Goal: Information Seeking & Learning: Learn about a topic

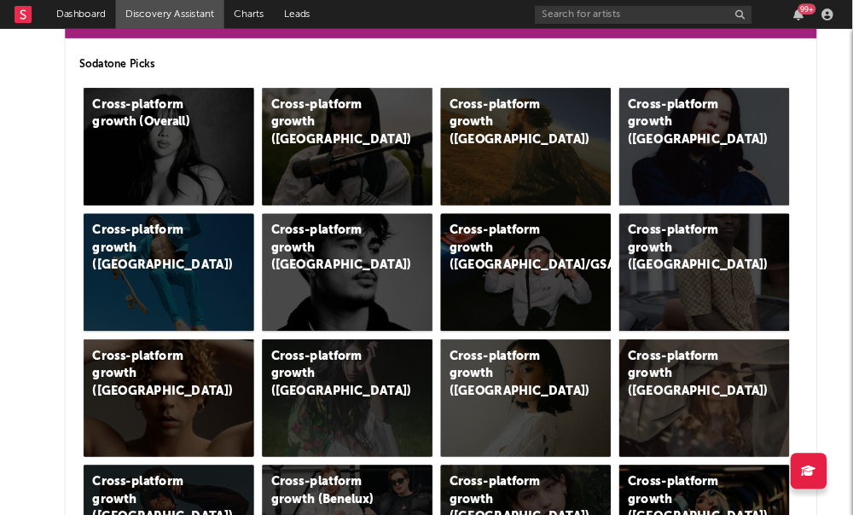
scroll to position [420, 10]
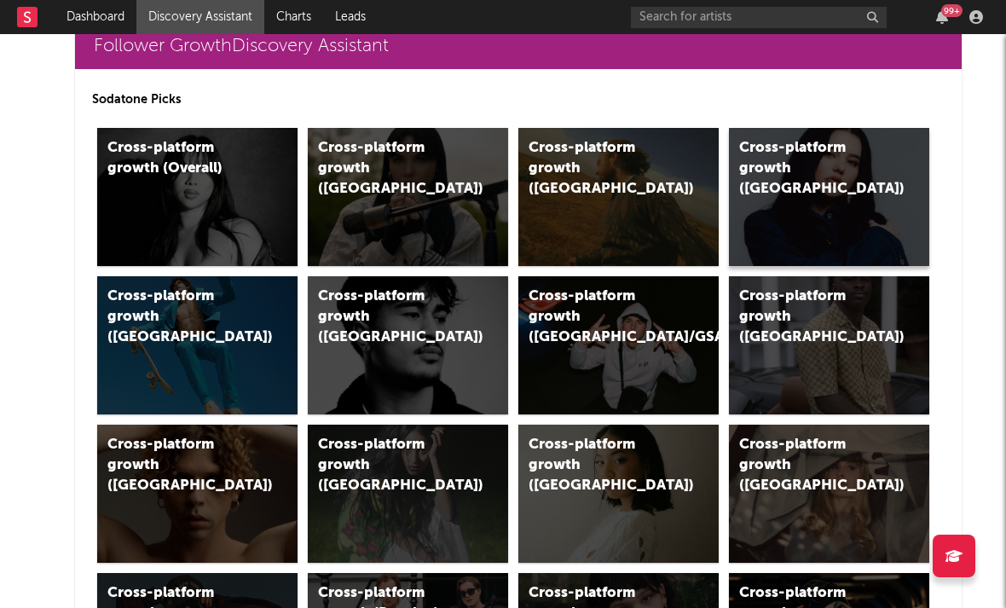
click at [797, 165] on div "Cross-platform growth ([GEOGRAPHIC_DATA])" at bounding box center [811, 168] width 144 height 61
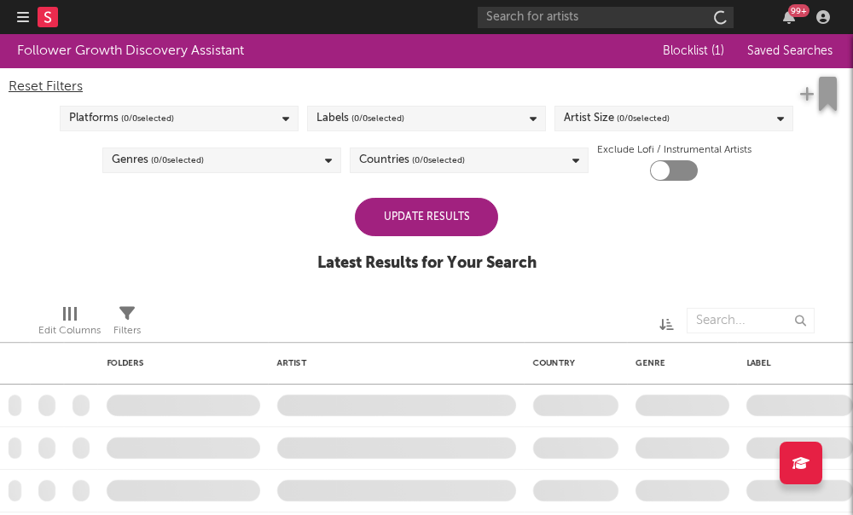
checkbox input "true"
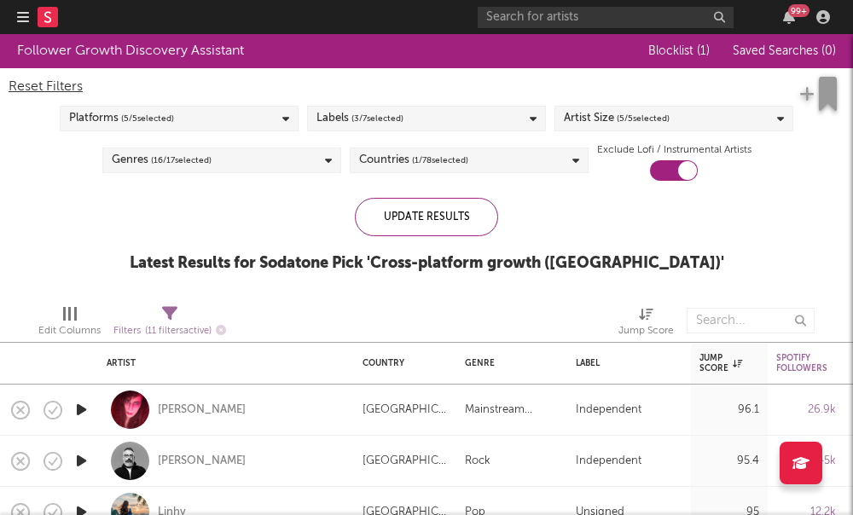
click at [658, 132] on div "Reset Filters Platforms ( 5 / 5 selected) Labels ( 3 / 7 selected) Artist Size …" at bounding box center [426, 124] width 853 height 113
click at [649, 126] on span "( 5 / 5 selected)" at bounding box center [643, 118] width 53 height 20
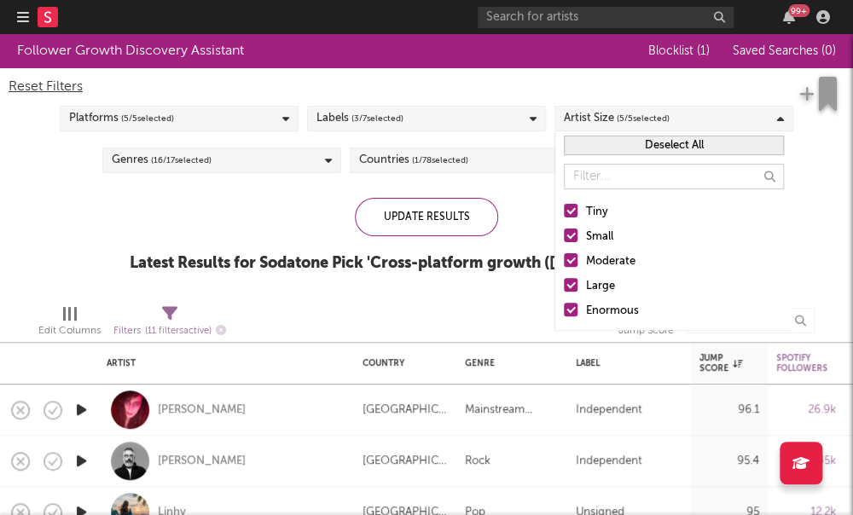
click at [571, 264] on div at bounding box center [571, 260] width 14 height 14
click at [564, 264] on input "Moderate" at bounding box center [564, 262] width 0 height 20
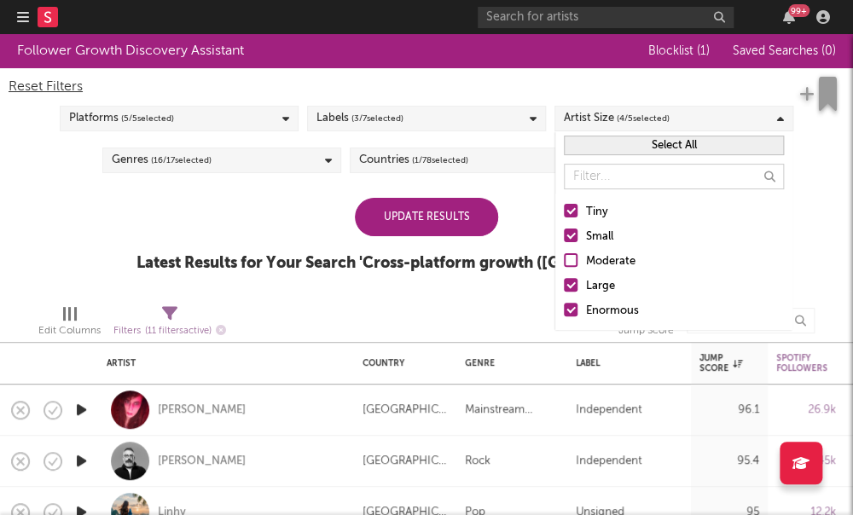
click at [572, 275] on div "Tiny Small Moderate Large Enormous" at bounding box center [673, 262] width 237 height 136
click at [570, 301] on label "Enormous" at bounding box center [674, 311] width 220 height 20
click at [564, 301] on input "Enormous" at bounding box center [564, 311] width 0 height 20
click at [569, 294] on label "Large" at bounding box center [674, 286] width 220 height 20
click at [564, 294] on input "Large" at bounding box center [564, 286] width 0 height 20
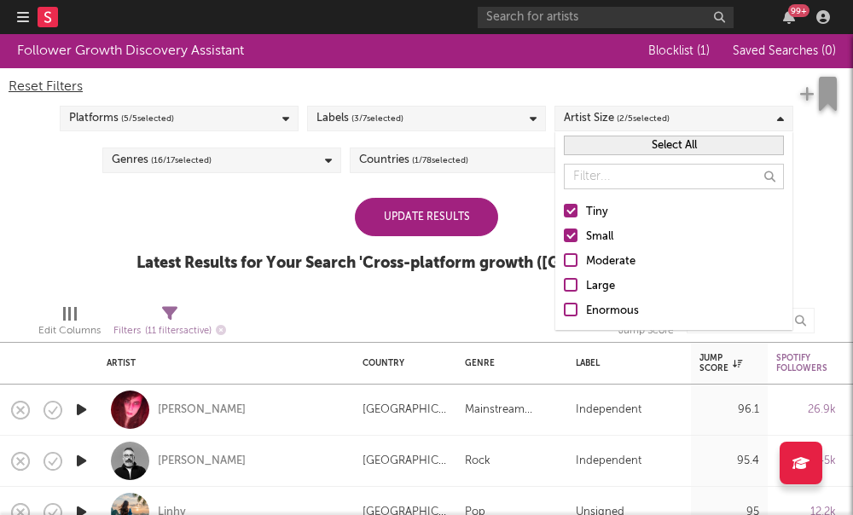
click at [521, 299] on div at bounding box center [520, 320] width 171 height 43
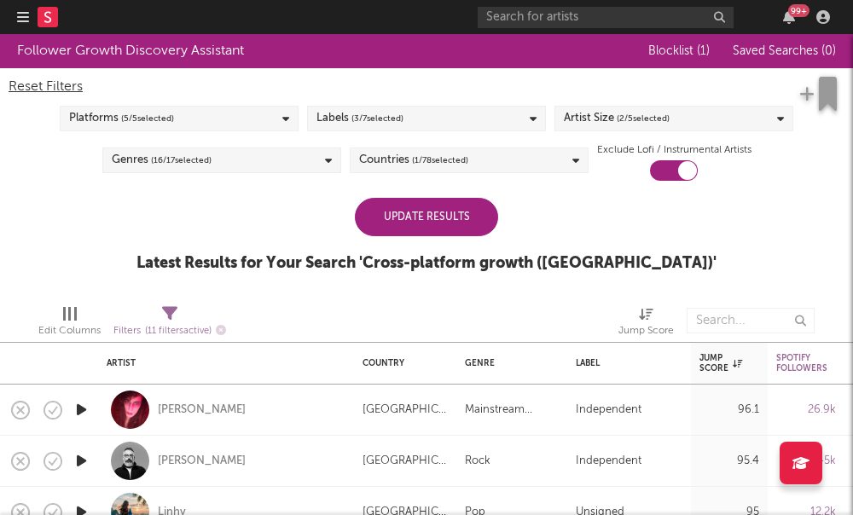
click at [445, 218] on div "Update Results" at bounding box center [426, 217] width 143 height 38
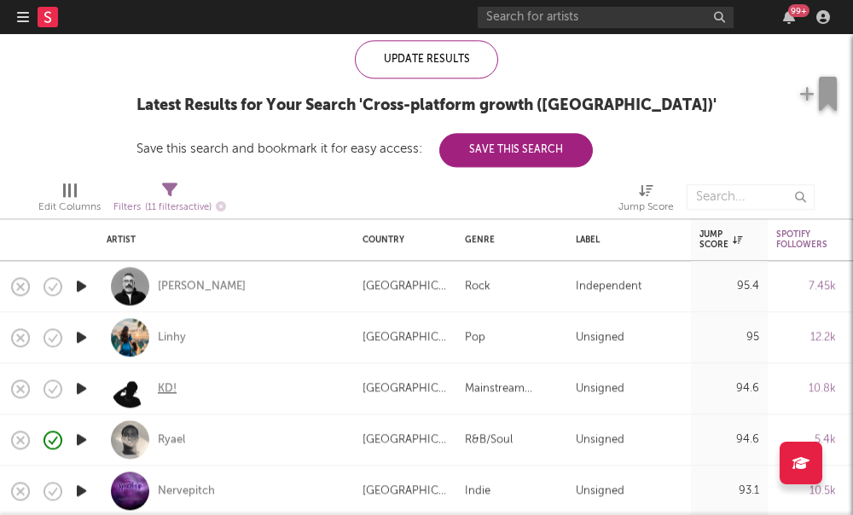
click at [166, 394] on div "KD!" at bounding box center [167, 388] width 19 height 15
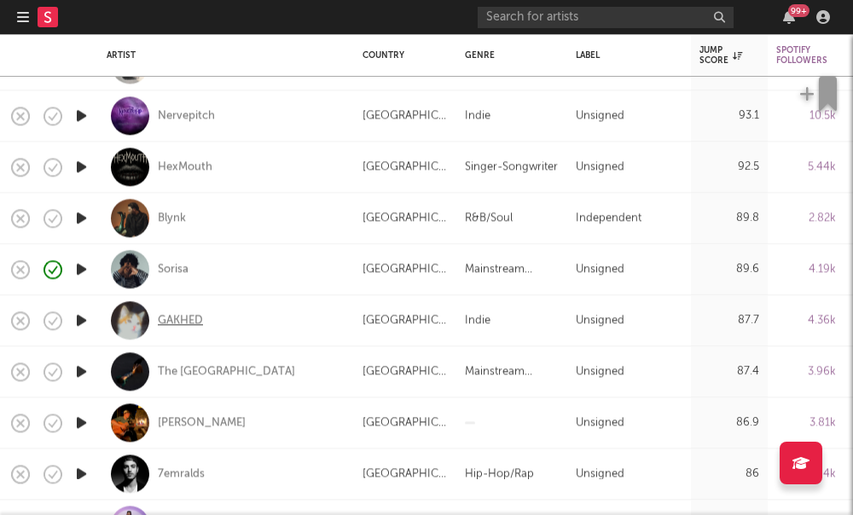
click at [176, 317] on div "GAKHED" at bounding box center [180, 320] width 45 height 15
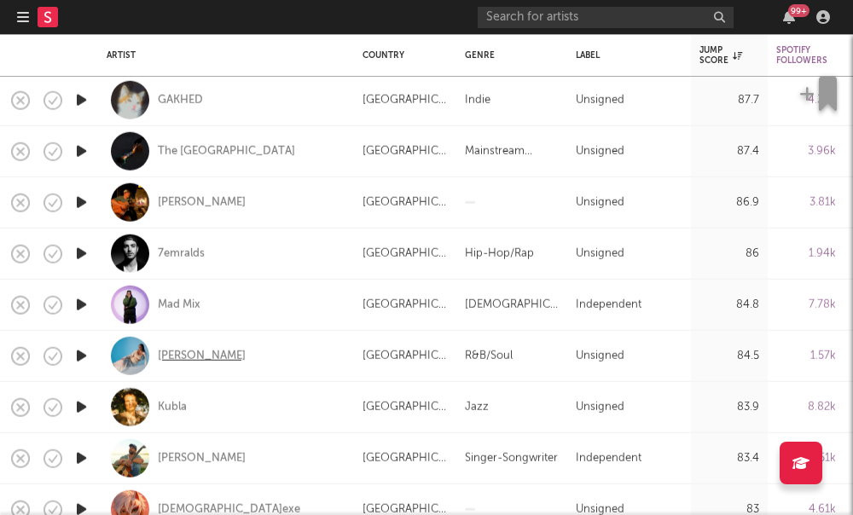
click at [160, 357] on div "[PERSON_NAME]" at bounding box center [202, 355] width 88 height 15
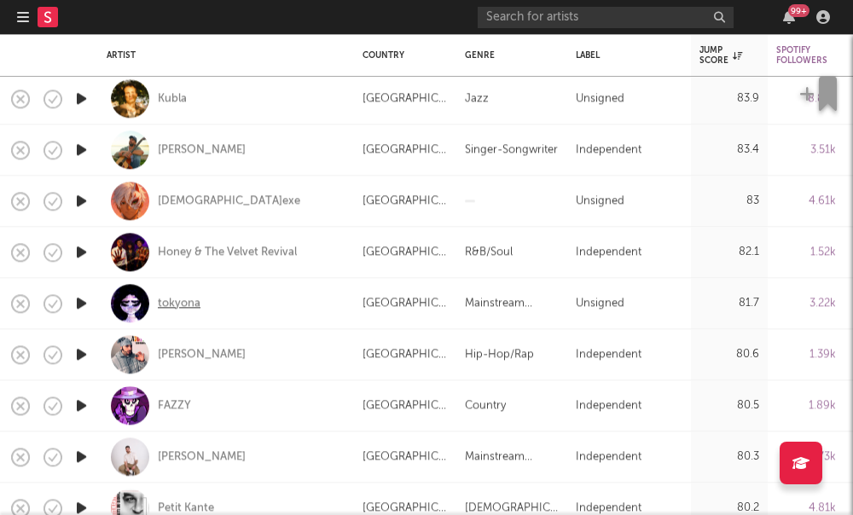
click at [175, 304] on div "tokyona" at bounding box center [179, 303] width 43 height 15
